Goal: Information Seeking & Learning: Learn about a topic

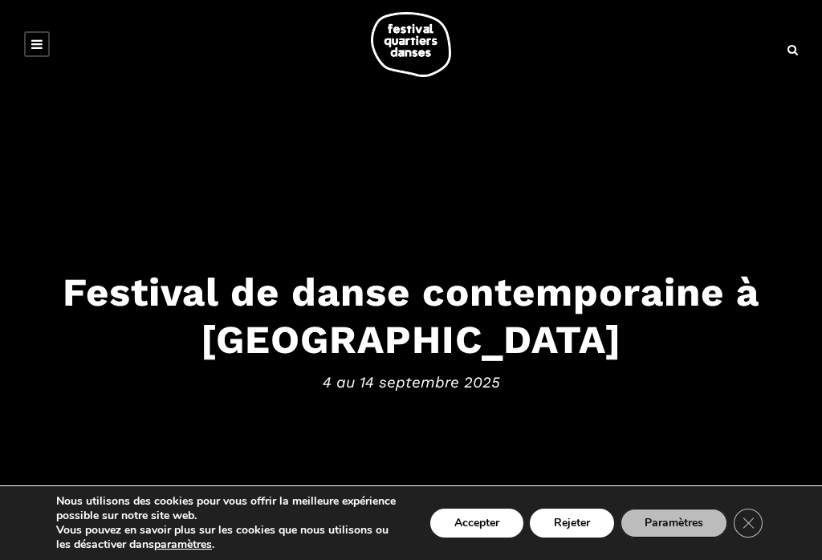
click at [581, 526] on button "Rejeter" at bounding box center [572, 523] width 84 height 29
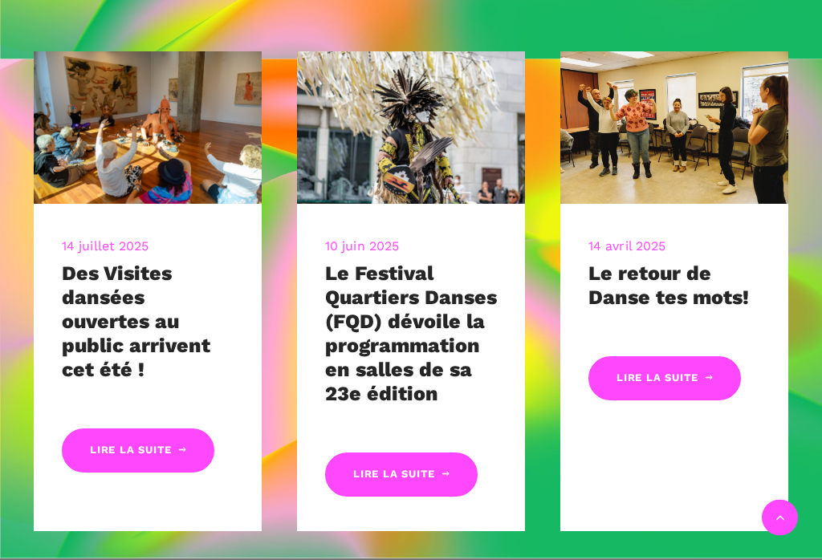
scroll to position [625, 0]
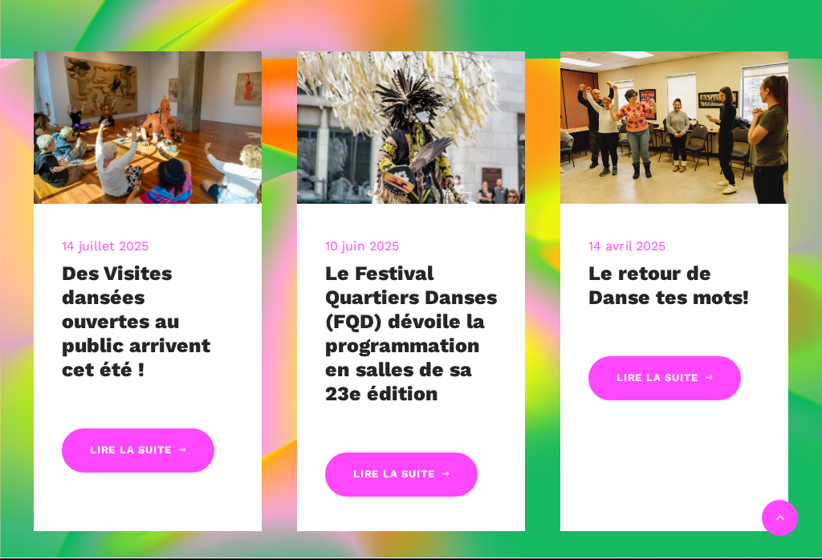
click at [168, 451] on link "Lire la suite" at bounding box center [138, 450] width 152 height 44
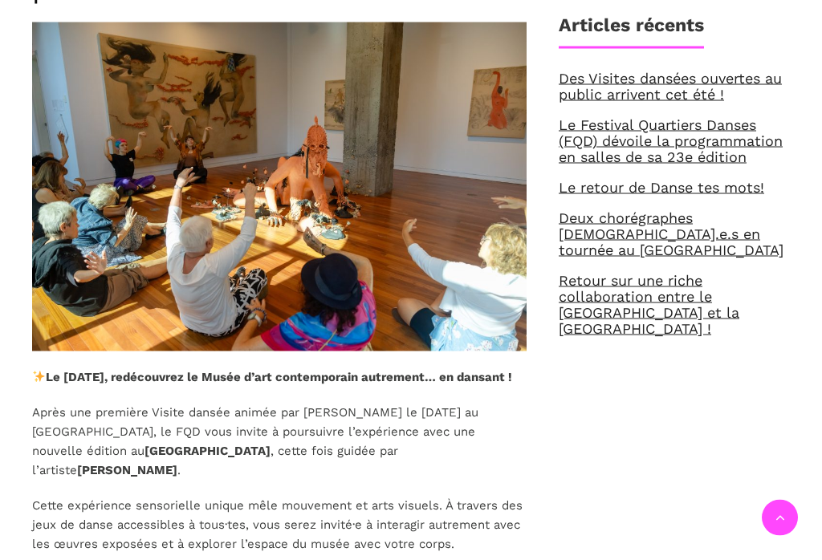
scroll to position [630, 0]
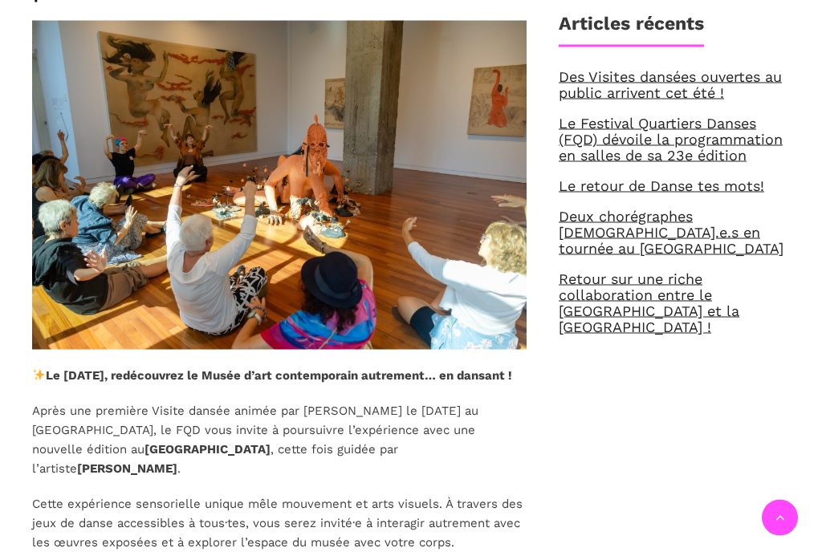
click at [690, 76] on link "Des Visites dansées ouvertes au public arrivent cet été !" at bounding box center [669, 84] width 223 height 33
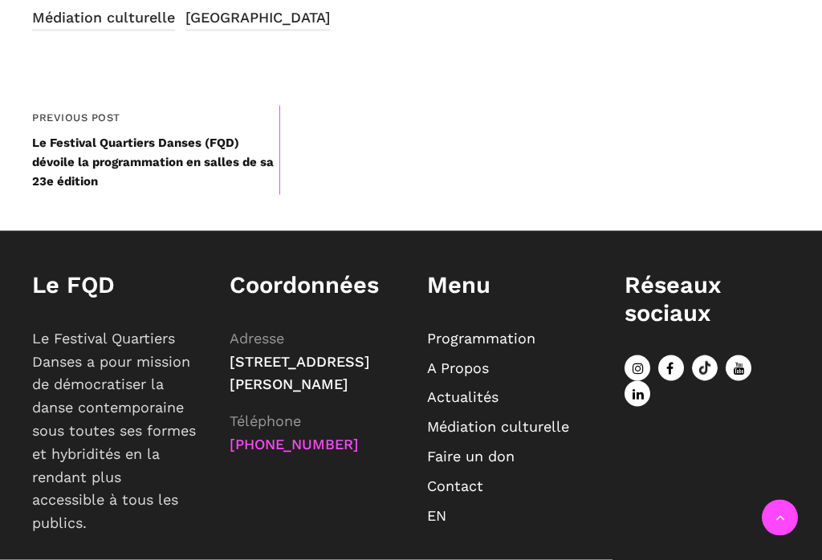
scroll to position [1548, 0]
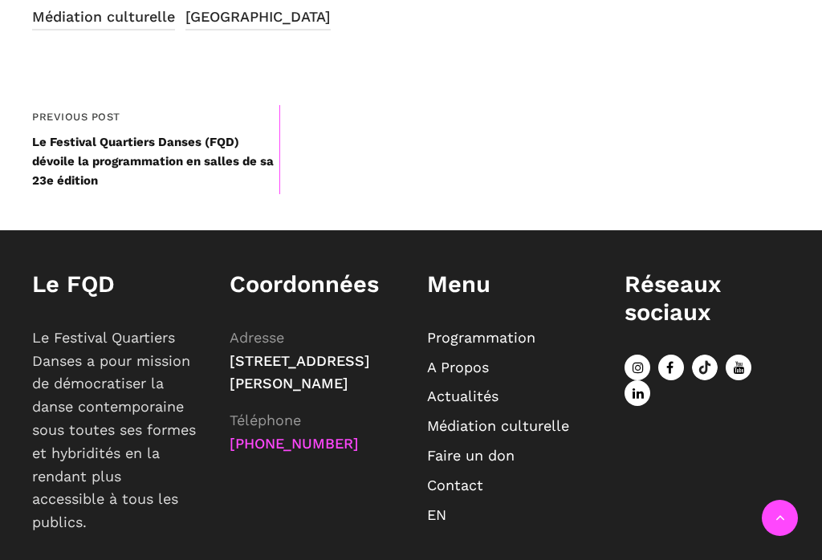
click at [522, 340] on link "Programmation" at bounding box center [481, 337] width 108 height 17
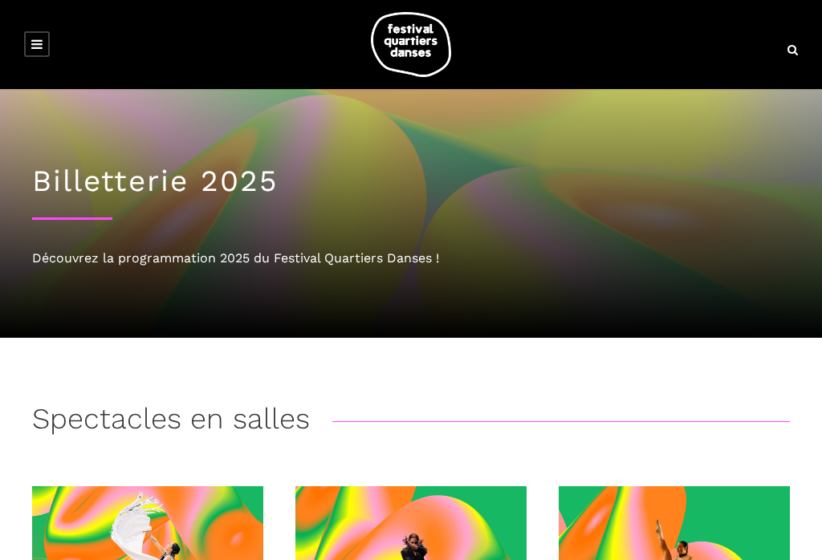
click at [37, 49] on icon at bounding box center [36, 44] width 11 height 13
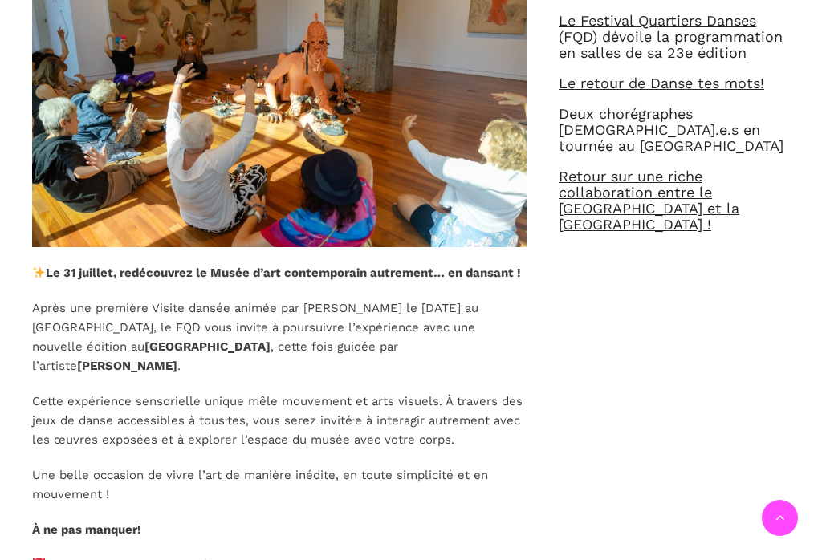
scroll to position [647, 0]
